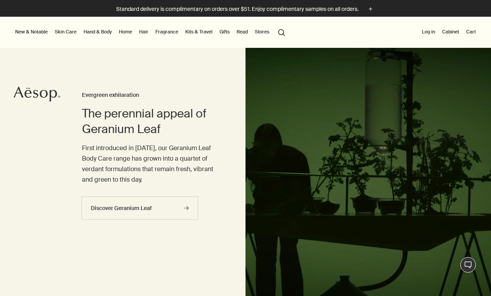
click at [67, 32] on link "Skin Care" at bounding box center [65, 31] width 25 height 9
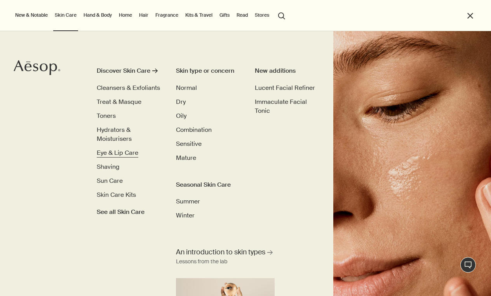
click at [112, 148] on span "Eye & Lip Care" at bounding box center [118, 152] width 42 height 8
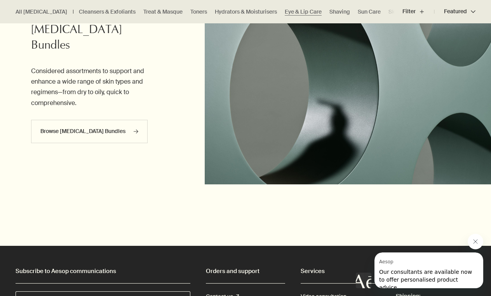
scroll to position [861, 0]
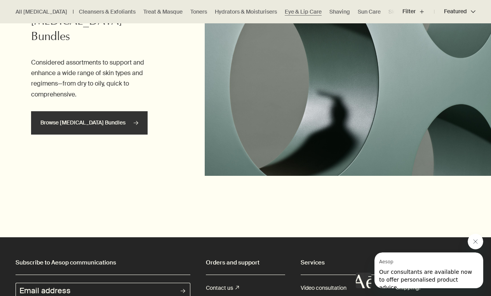
click at [103, 111] on link "Browse Skin Care Bundles rightArrow" at bounding box center [89, 122] width 117 height 23
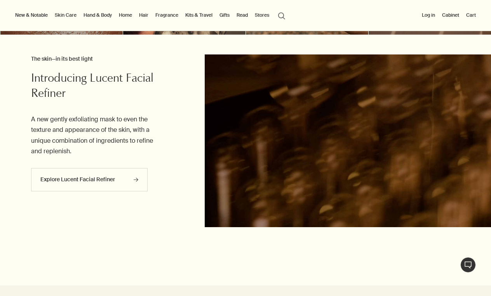
scroll to position [526, 0]
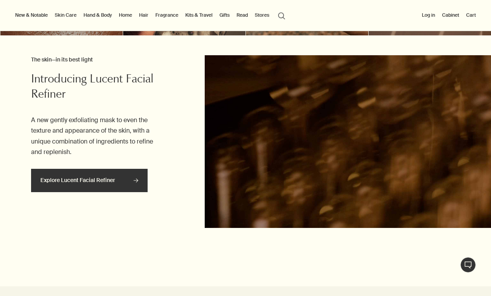
click at [105, 176] on link "Explore Lucent Facial Refiner rightArrow" at bounding box center [89, 180] width 117 height 23
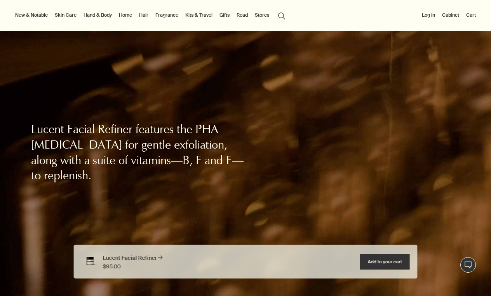
scroll to position [285, 0]
click at [67, 14] on link "Skin Care" at bounding box center [65, 14] width 25 height 9
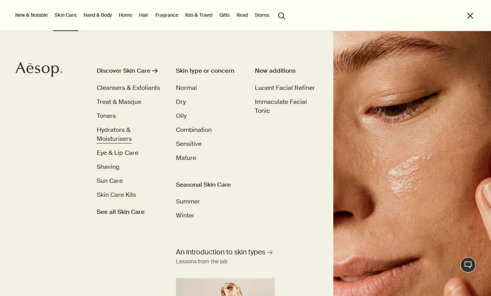
click at [116, 132] on span "Hydrators & Moisturisers" at bounding box center [114, 134] width 35 height 17
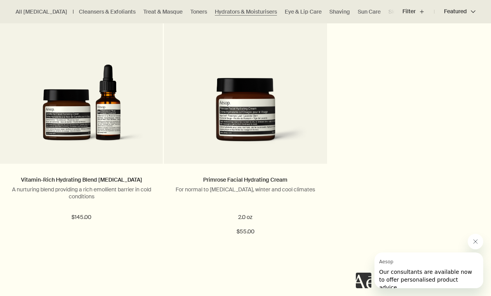
scroll to position [1972, 0]
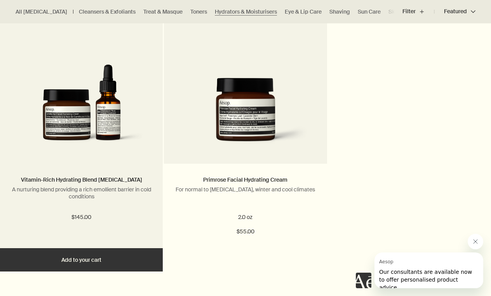
click at [108, 119] on img at bounding box center [81, 80] width 127 height 144
click at [87, 118] on img at bounding box center [81, 80] width 127 height 144
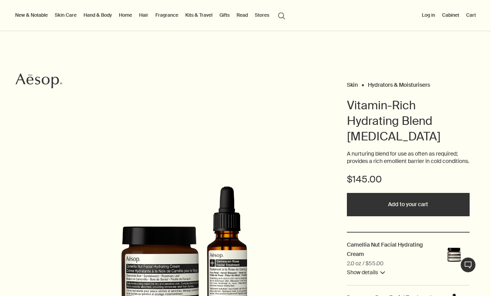
scroll to position [19, 0]
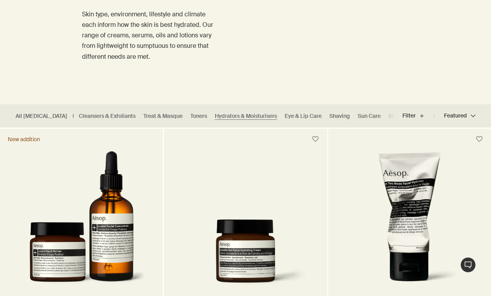
scroll to position [120, 0]
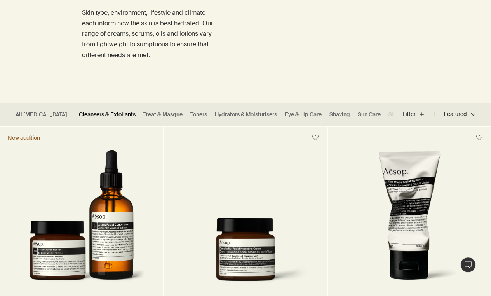
click at [100, 112] on link "Cleansers & Exfoliants" at bounding box center [107, 114] width 57 height 7
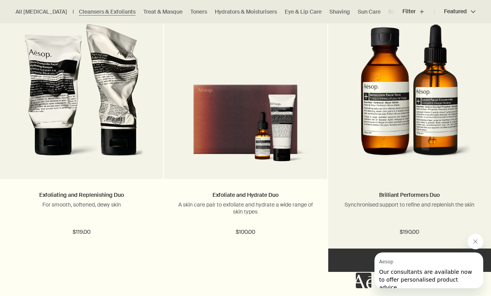
click at [360, 123] on img at bounding box center [409, 95] width 127 height 144
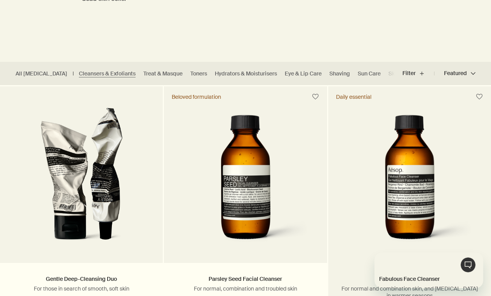
scroll to position [167, 0]
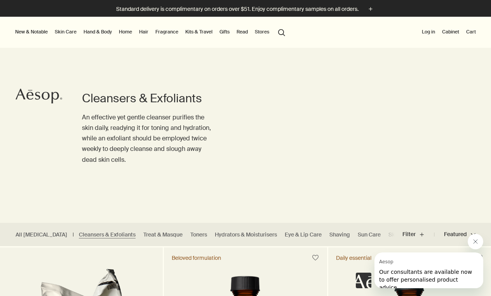
scroll to position [120, 0]
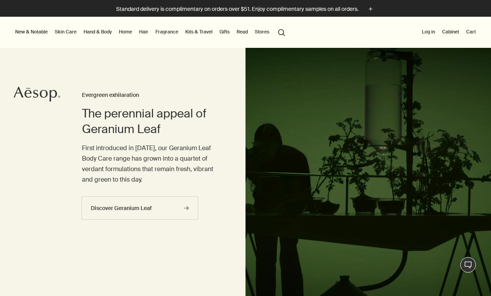
click at [70, 31] on link "Skin Care" at bounding box center [65, 31] width 25 height 9
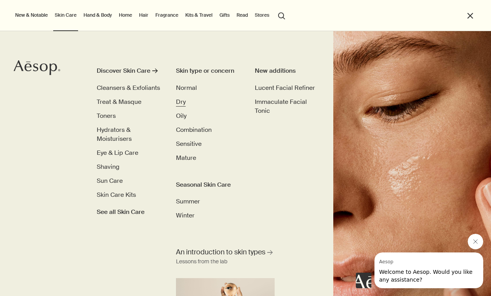
click at [180, 101] on span "Dry" at bounding box center [181, 102] width 10 height 8
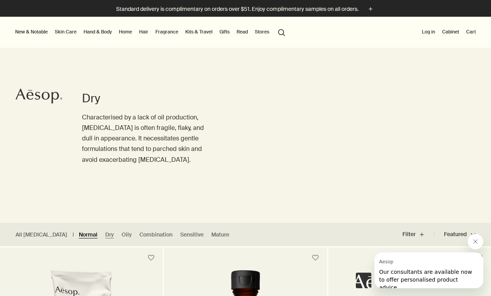
click at [79, 234] on link "Normal" at bounding box center [88, 234] width 19 height 7
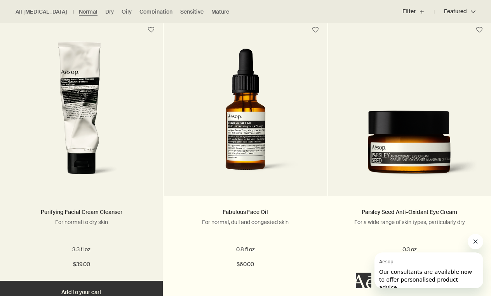
scroll to position [798, 0]
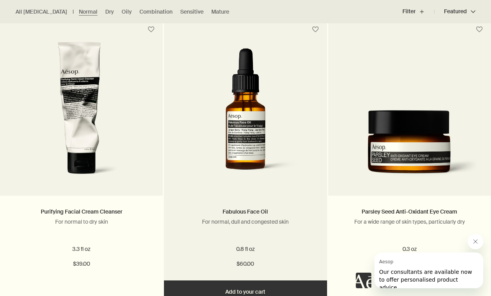
click at [236, 168] on img at bounding box center [246, 116] width 140 height 136
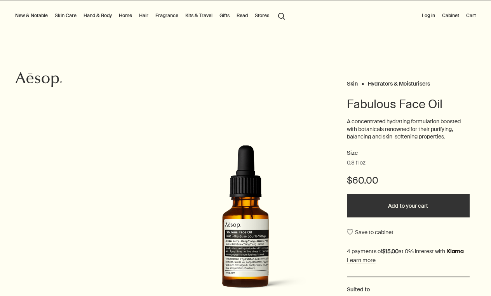
scroll to position [18, 0]
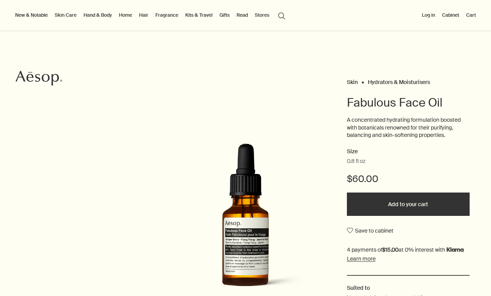
click at [253, 256] on img at bounding box center [246, 223] width 164 height 160
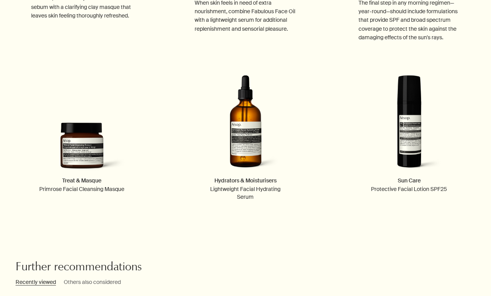
scroll to position [982, 0]
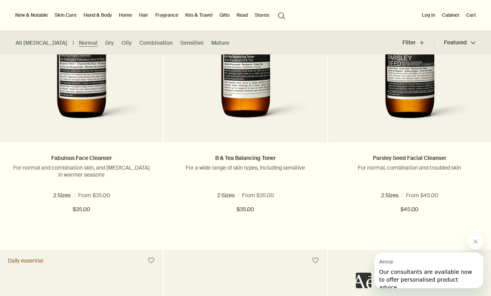
scroll to position [278, 0]
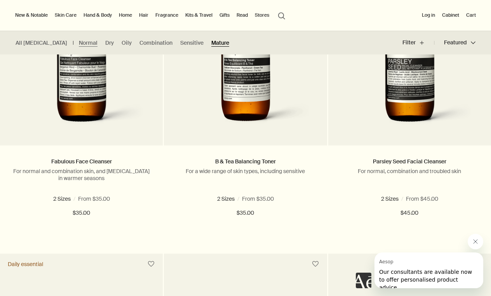
click at [211, 40] on link "Mature" at bounding box center [220, 42] width 18 height 7
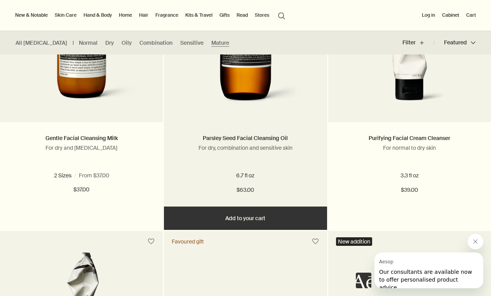
scroll to position [301, 0]
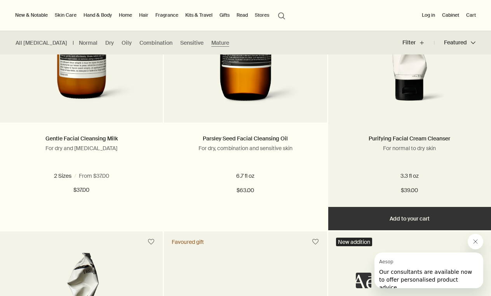
click at [403, 92] on img at bounding box center [409, 39] width 121 height 144
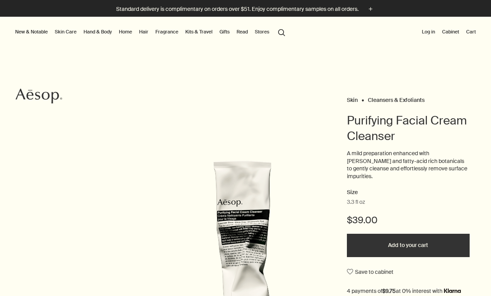
scroll to position [-9, 0]
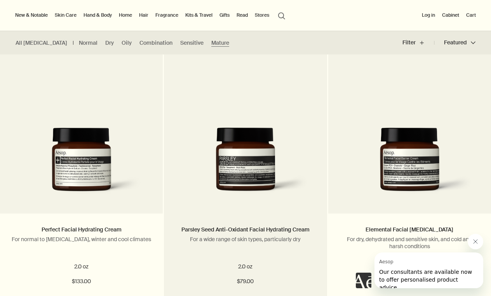
scroll to position [1341, 0]
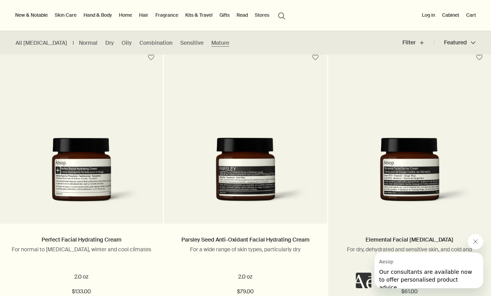
click at [413, 199] on img at bounding box center [410, 175] width 140 height 74
